Goal: Book appointment/travel/reservation

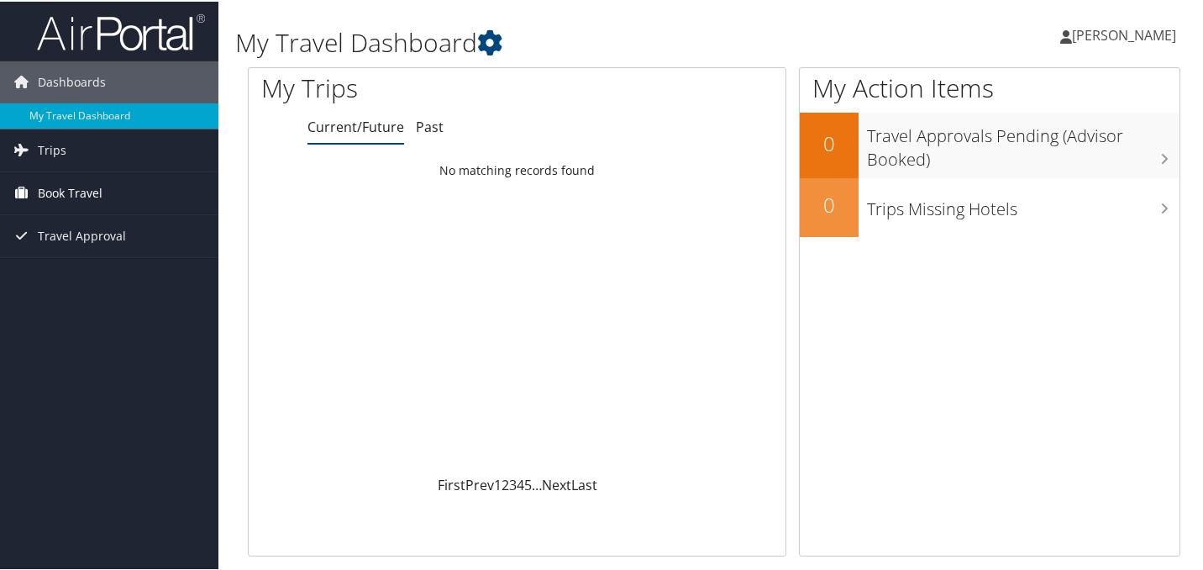
click at [97, 200] on span "Book Travel" at bounding box center [70, 192] width 65 height 42
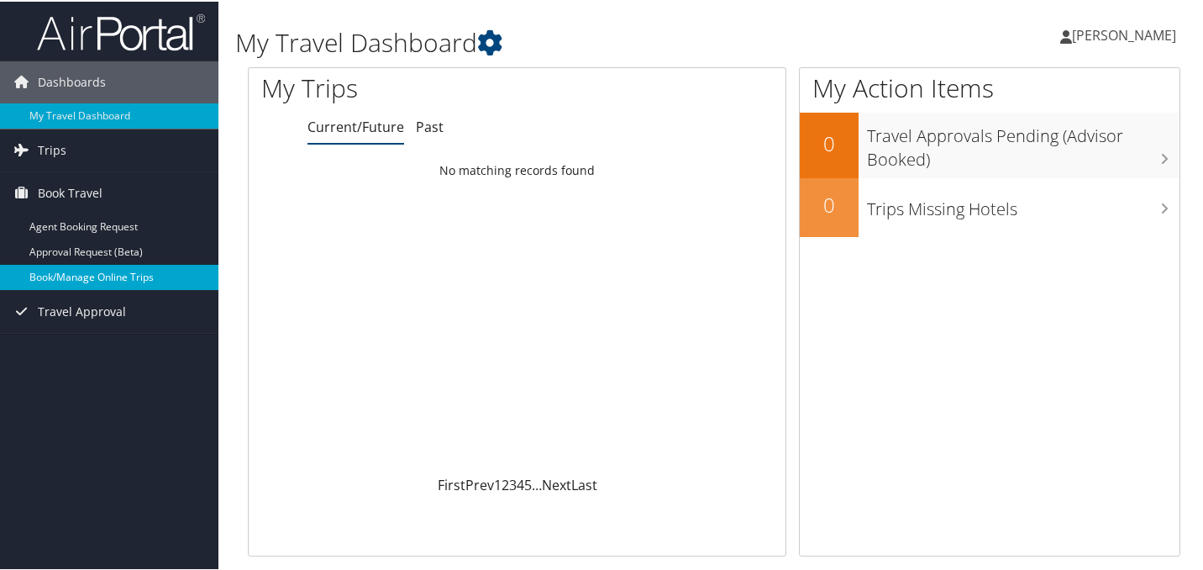
click at [118, 279] on link "Book/Manage Online Trips" at bounding box center [109, 275] width 218 height 25
